Goal: Information Seeking & Learning: Learn about a topic

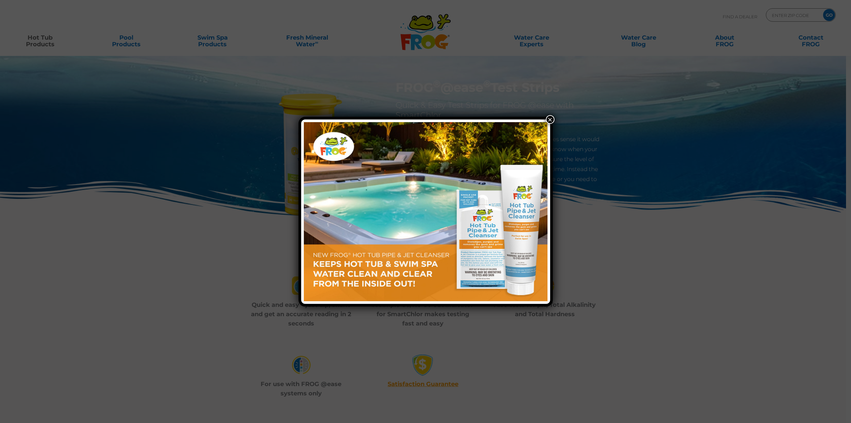
click at [552, 119] on button "×" at bounding box center [550, 119] width 9 height 9
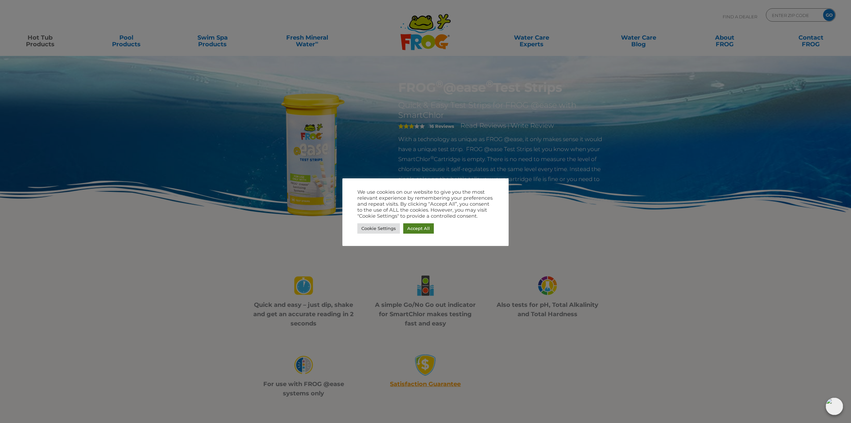
click at [422, 225] on link "Accept All" at bounding box center [418, 228] width 31 height 10
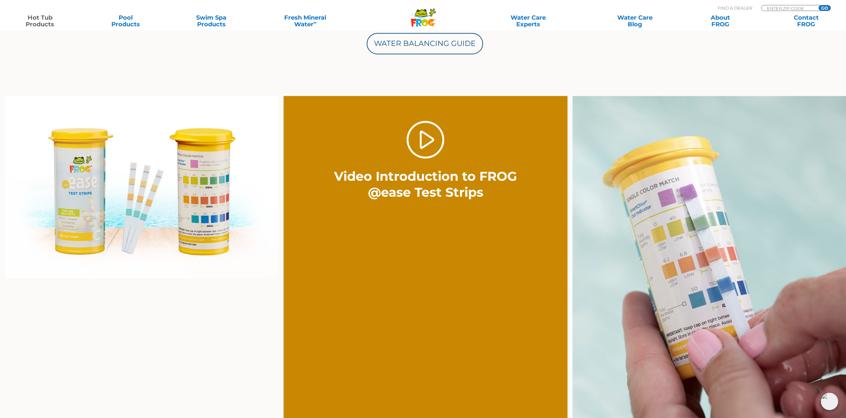
scroll to position [399, 0]
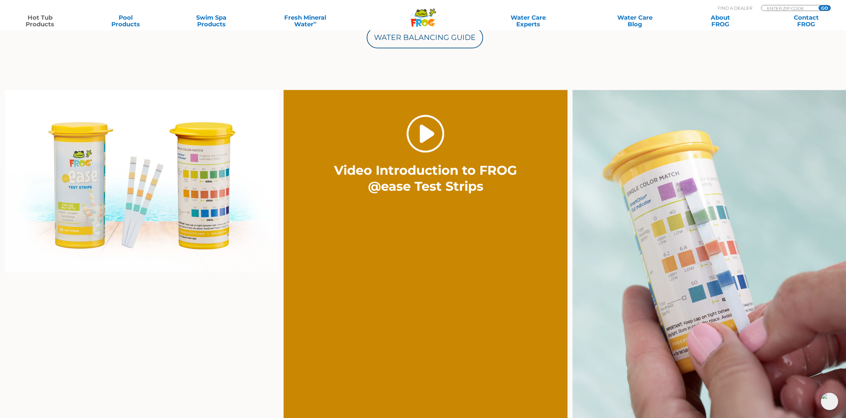
click at [434, 133] on link "." at bounding box center [426, 134] width 38 height 38
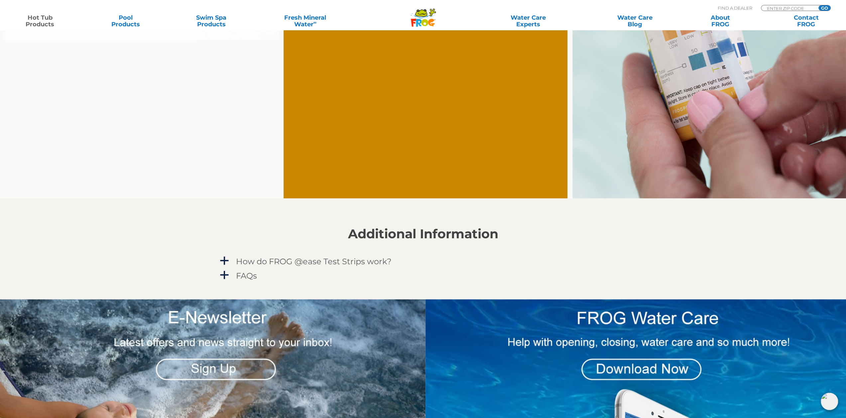
scroll to position [632, 0]
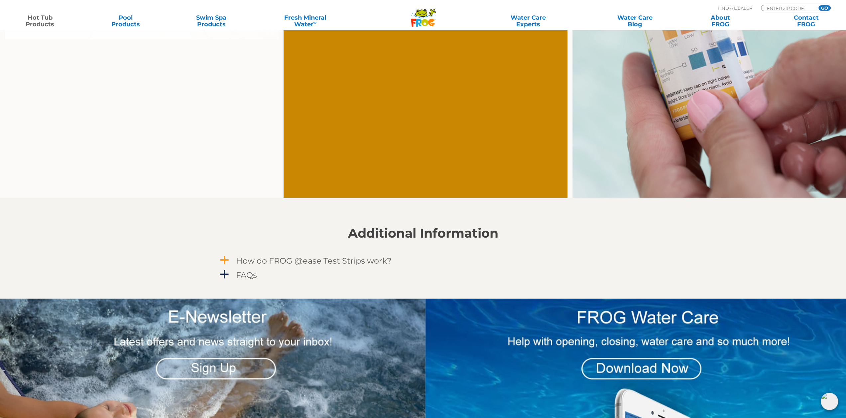
click at [226, 258] on span "a" at bounding box center [224, 260] width 10 height 10
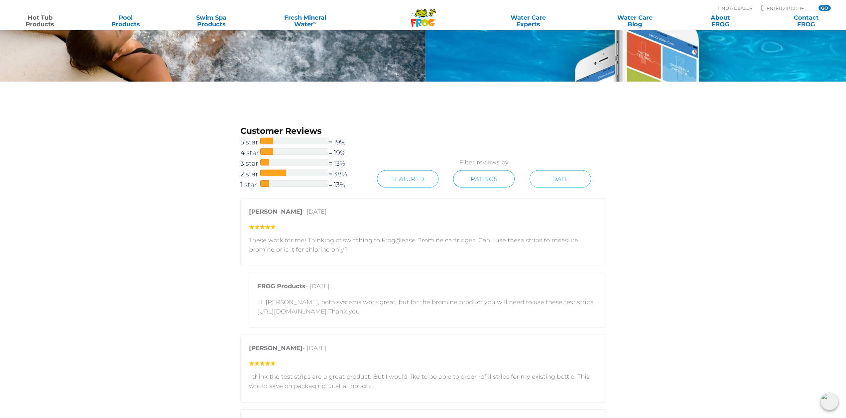
scroll to position [1230, 0]
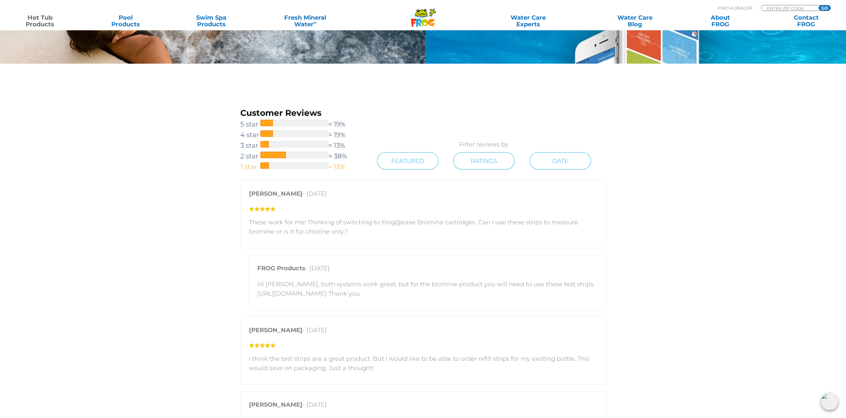
click at [338, 166] on link "1 star = 13%" at bounding box center [301, 166] width 122 height 11
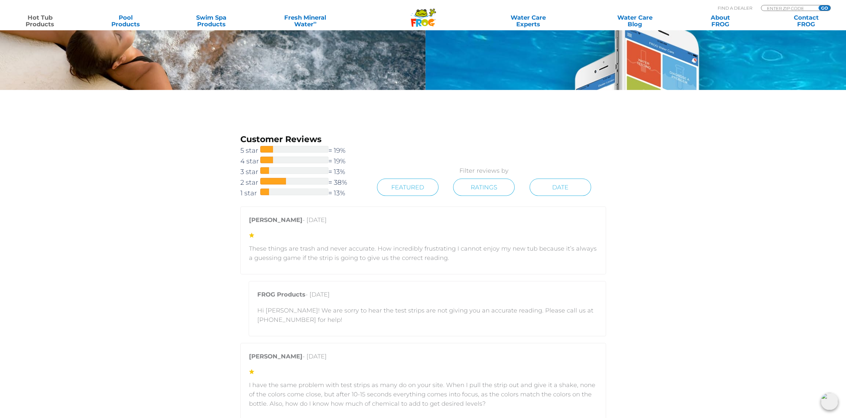
scroll to position [1171, 0]
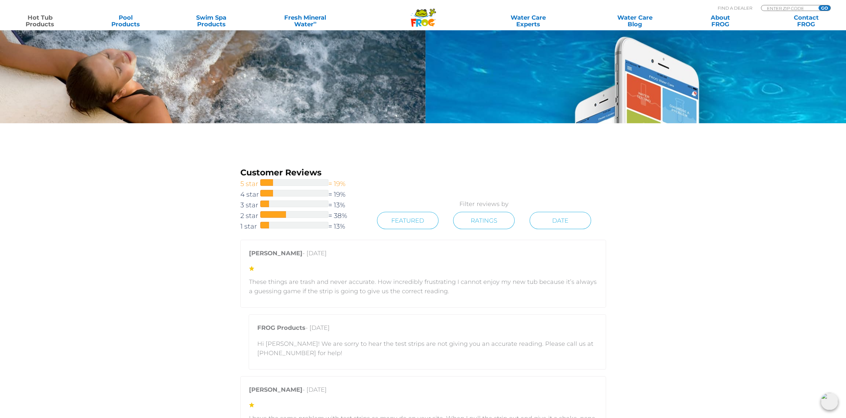
click at [337, 181] on link "5 star = 19%" at bounding box center [301, 183] width 122 height 11
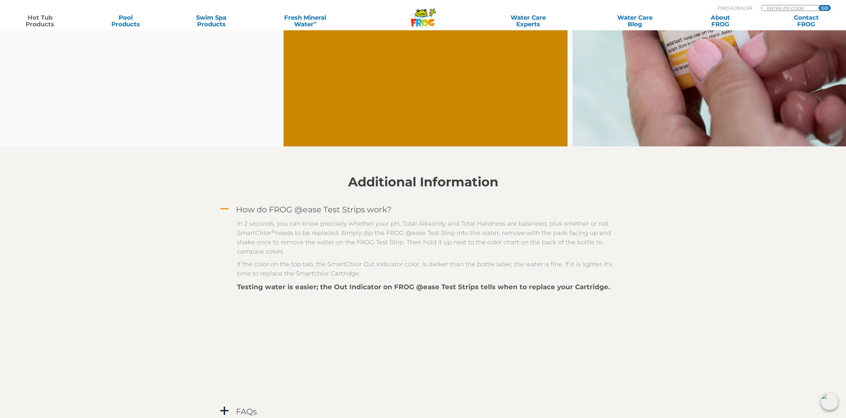
scroll to position [678, 0]
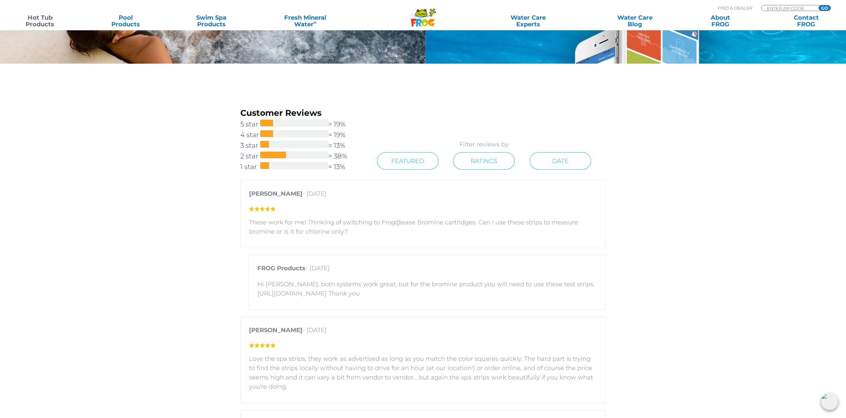
scroll to position [399, 0]
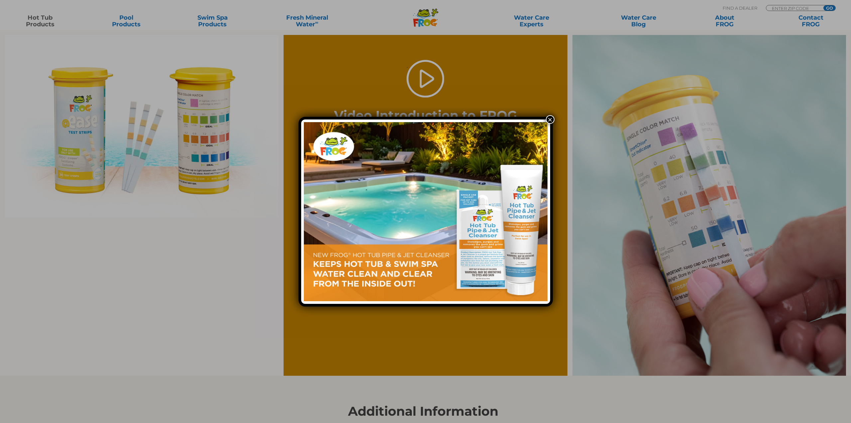
scroll to position [399, 0]
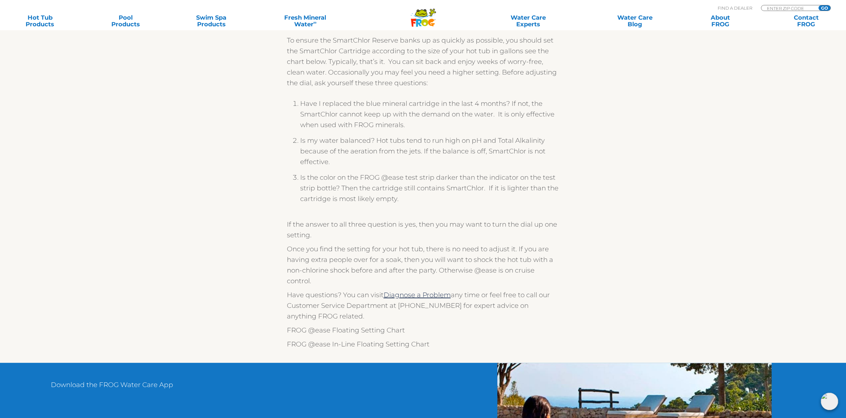
scroll to position [166, 0]
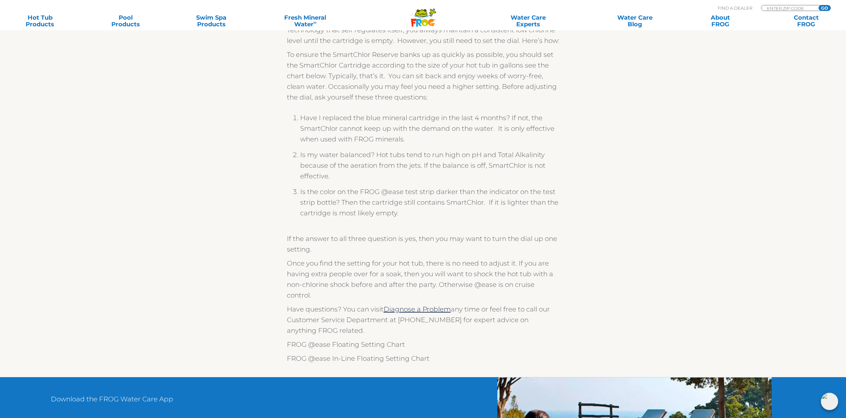
click at [634, 152] on section "To achieve all the benefits of Fresh Mineral Water for your hot tub, you need t…" at bounding box center [423, 174] width 846 height 403
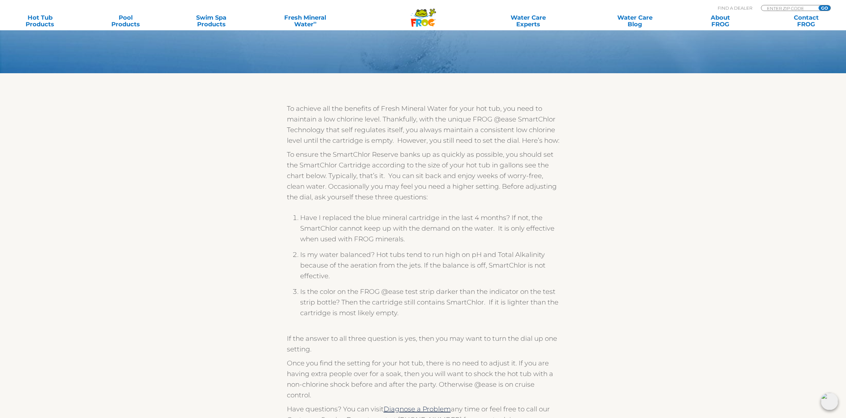
scroll to position [100, 0]
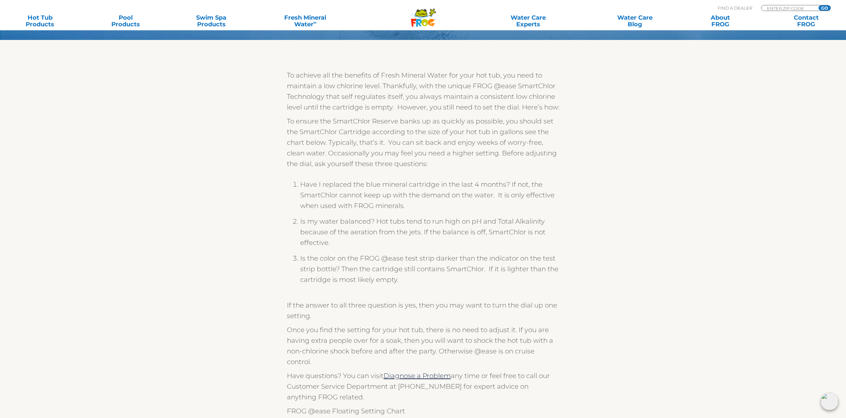
click at [664, 112] on section "To achieve all the benefits of Fresh Mineral Water for your hot tub, you need t…" at bounding box center [423, 241] width 846 height 403
click at [629, 289] on section "To achieve all the benefits of Fresh Mineral Water for your hot tub, you need t…" at bounding box center [423, 241] width 846 height 403
